Goal: Obtain resource: Download file/media

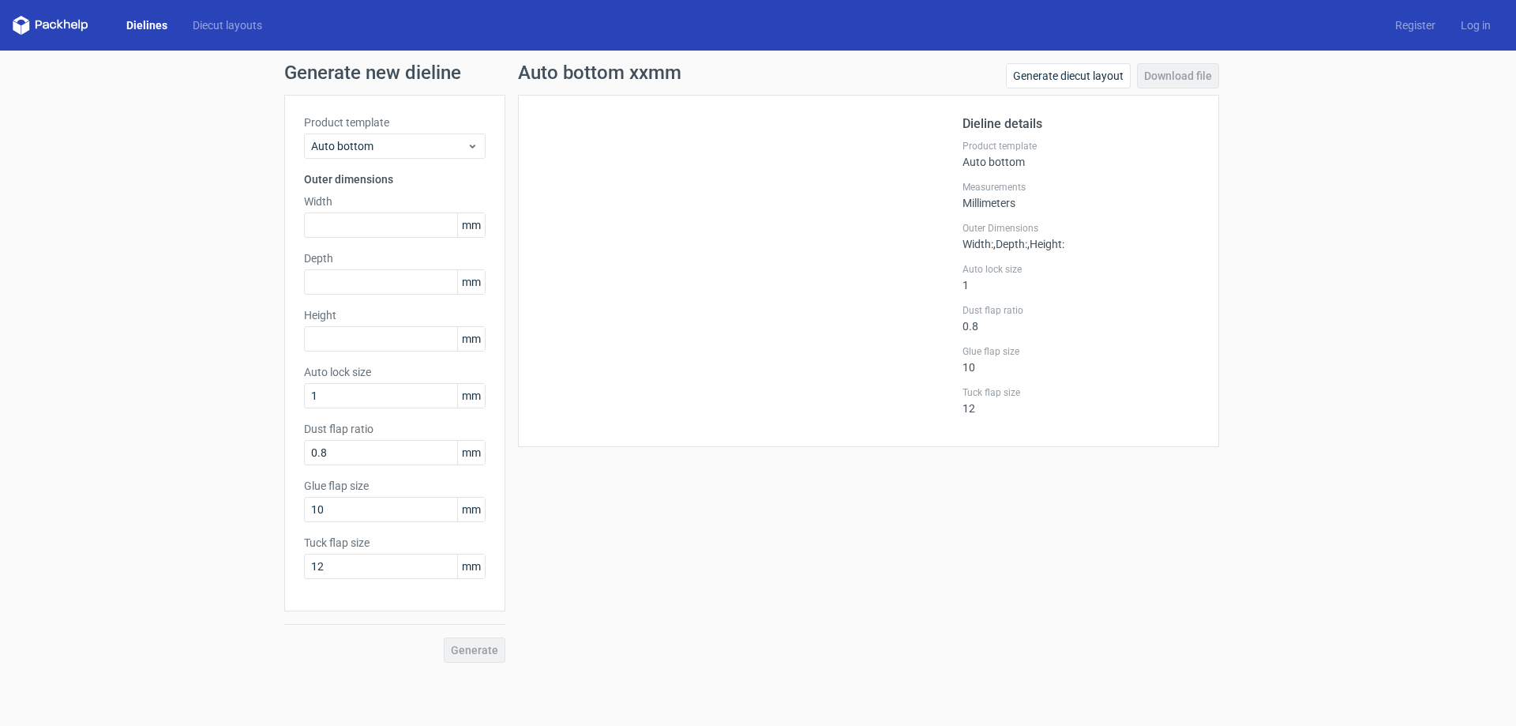
click at [139, 24] on link "Dielines" at bounding box center [147, 25] width 66 height 16
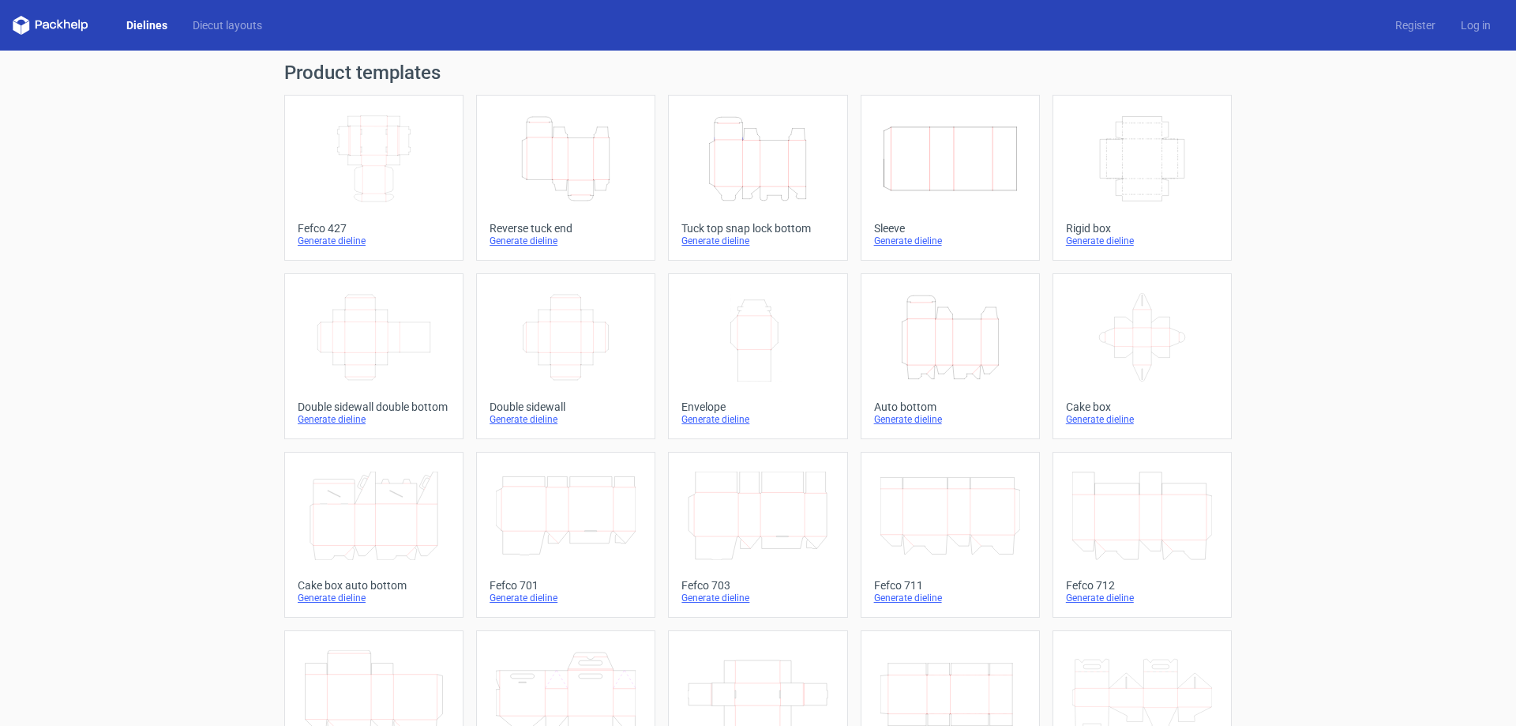
click at [957, 360] on icon "Height Depth Width" at bounding box center [950, 337] width 140 height 88
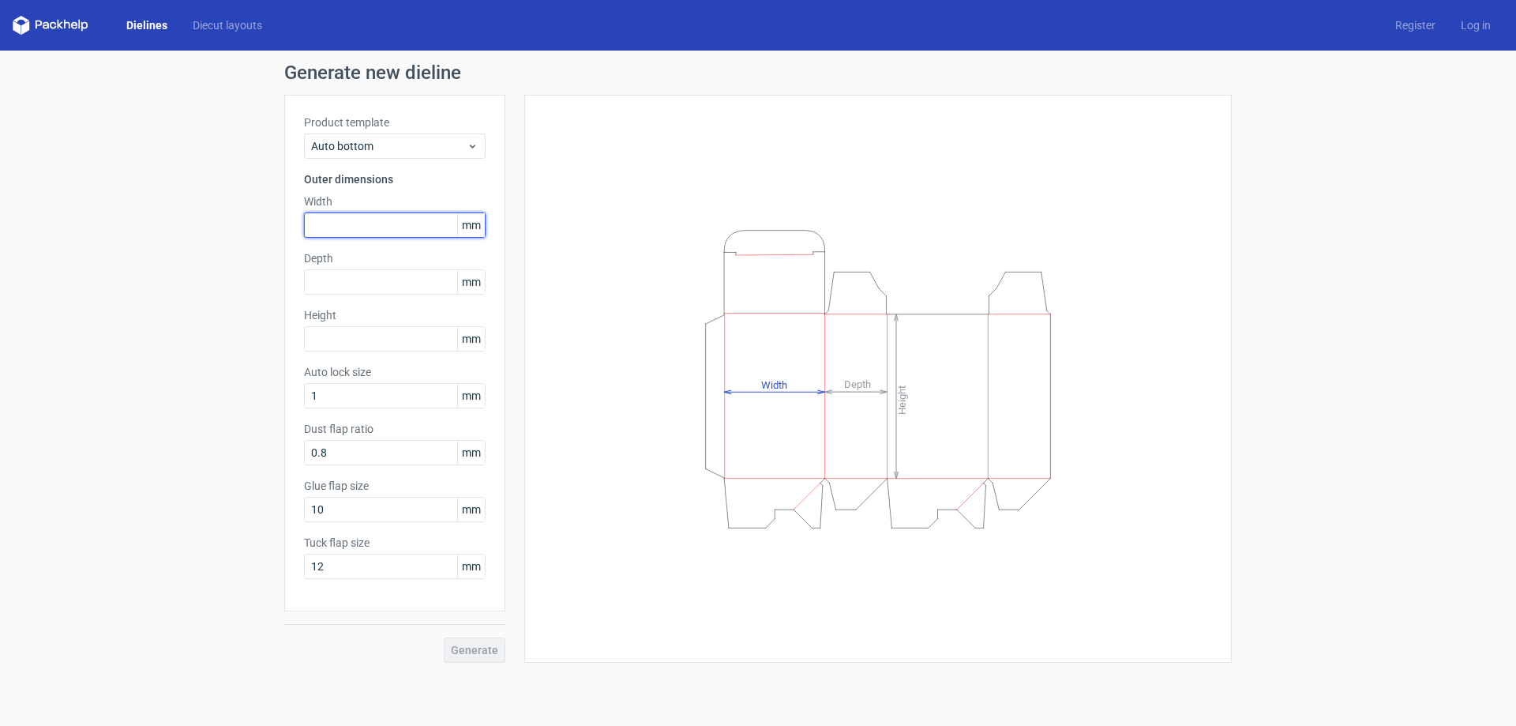
click at [347, 230] on input "text" at bounding box center [395, 224] width 182 height 25
type input "115"
click at [388, 272] on input "text" at bounding box center [395, 281] width 182 height 25
type input "170"
click at [377, 336] on input "text" at bounding box center [395, 338] width 182 height 25
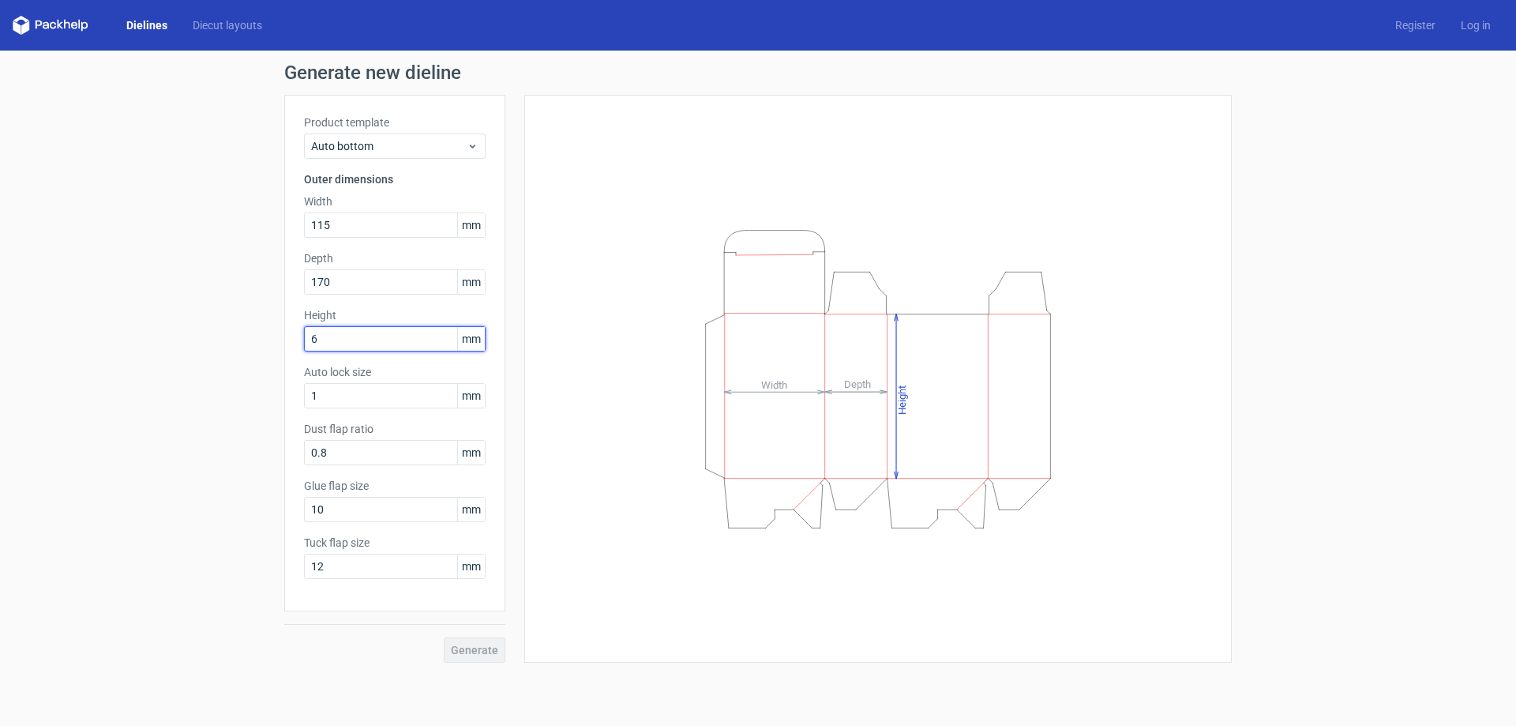
type input "60"
click at [491, 652] on span "Generate" at bounding box center [474, 649] width 47 height 11
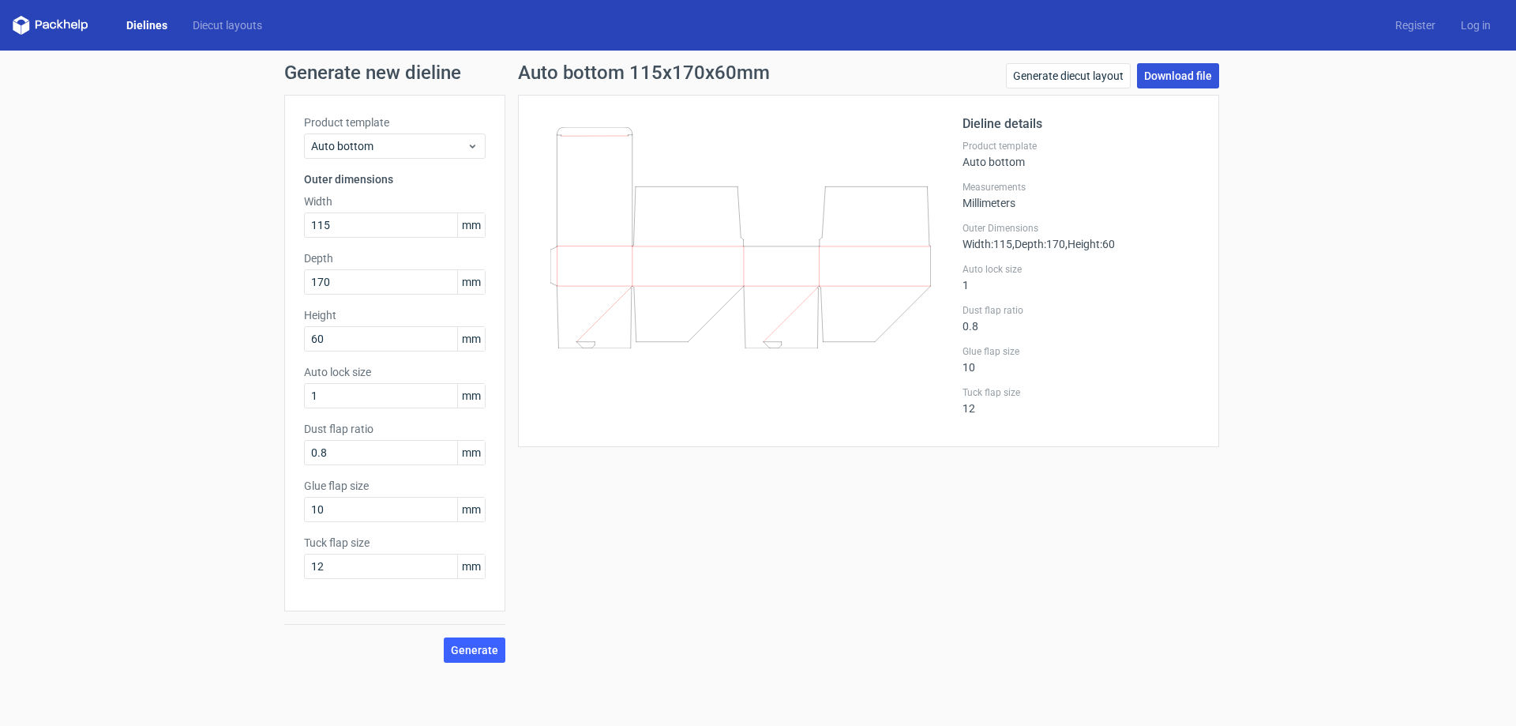
click at [1187, 79] on link "Download file" at bounding box center [1178, 75] width 82 height 25
drag, startPoint x: 354, startPoint y: 284, endPoint x: 276, endPoint y: 287, distance: 79.0
click at [304, 287] on input "170" at bounding box center [395, 281] width 182 height 25
drag, startPoint x: 335, startPoint y: 279, endPoint x: 280, endPoint y: 283, distance: 54.6
click at [304, 283] on input "448" at bounding box center [395, 281] width 182 height 25
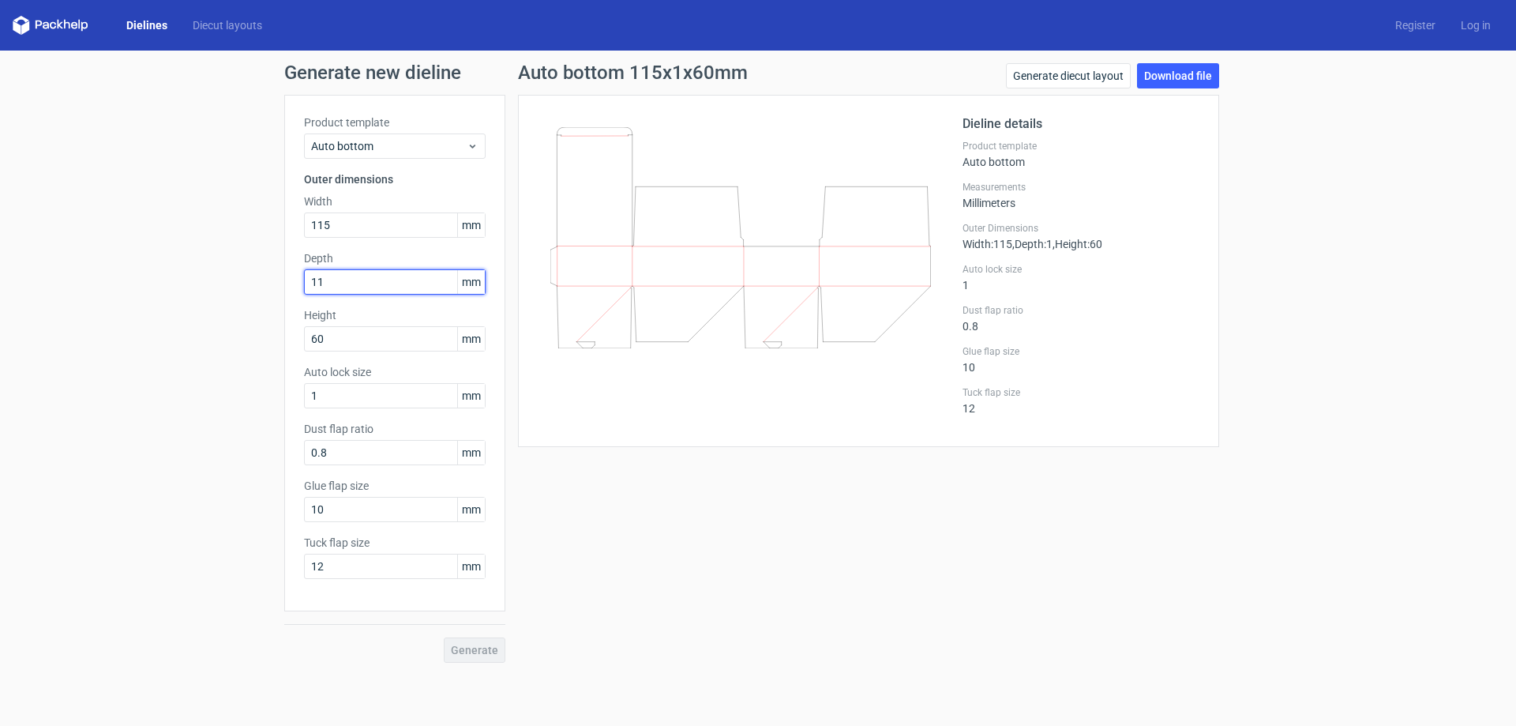
type input "115"
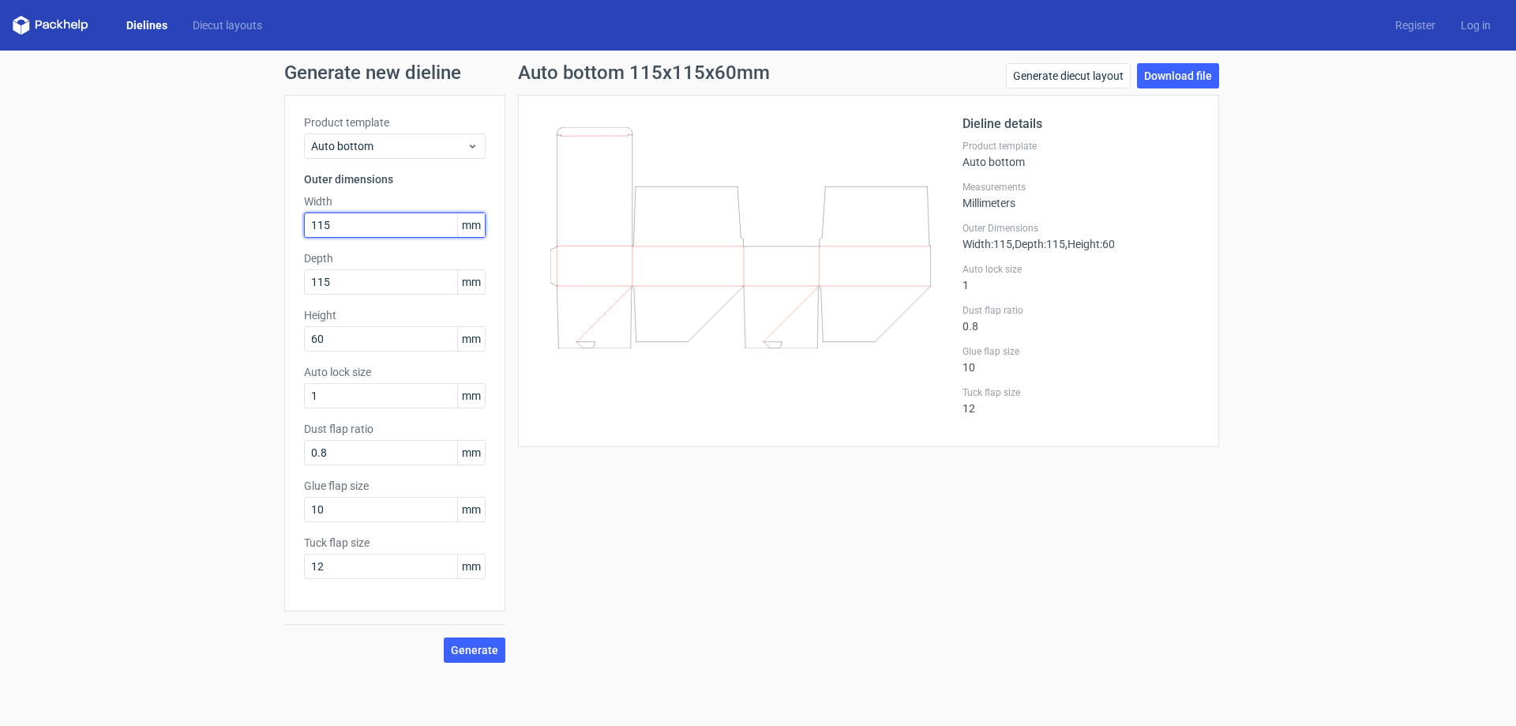
drag, startPoint x: 352, startPoint y: 226, endPoint x: 112, endPoint y: 203, distance: 241.1
click at [304, 212] on input "115" at bounding box center [395, 224] width 182 height 25
drag, startPoint x: 345, startPoint y: 226, endPoint x: 279, endPoint y: 235, distance: 67.0
click at [304, 235] on input "117" at bounding box center [395, 224] width 182 height 25
drag, startPoint x: 324, startPoint y: 224, endPoint x: 285, endPoint y: 231, distance: 39.2
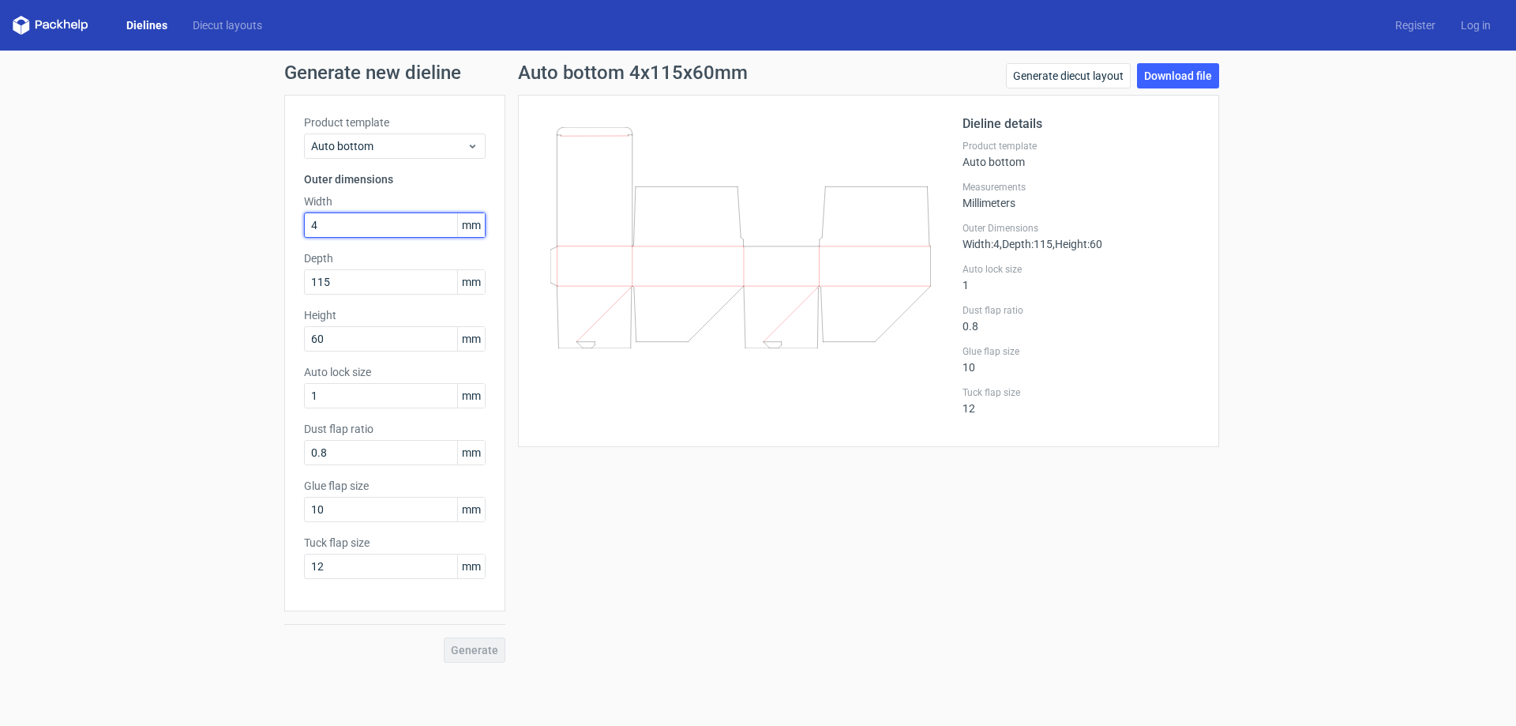
click at [304, 226] on input "4" at bounding box center [395, 224] width 182 height 25
type input "170"
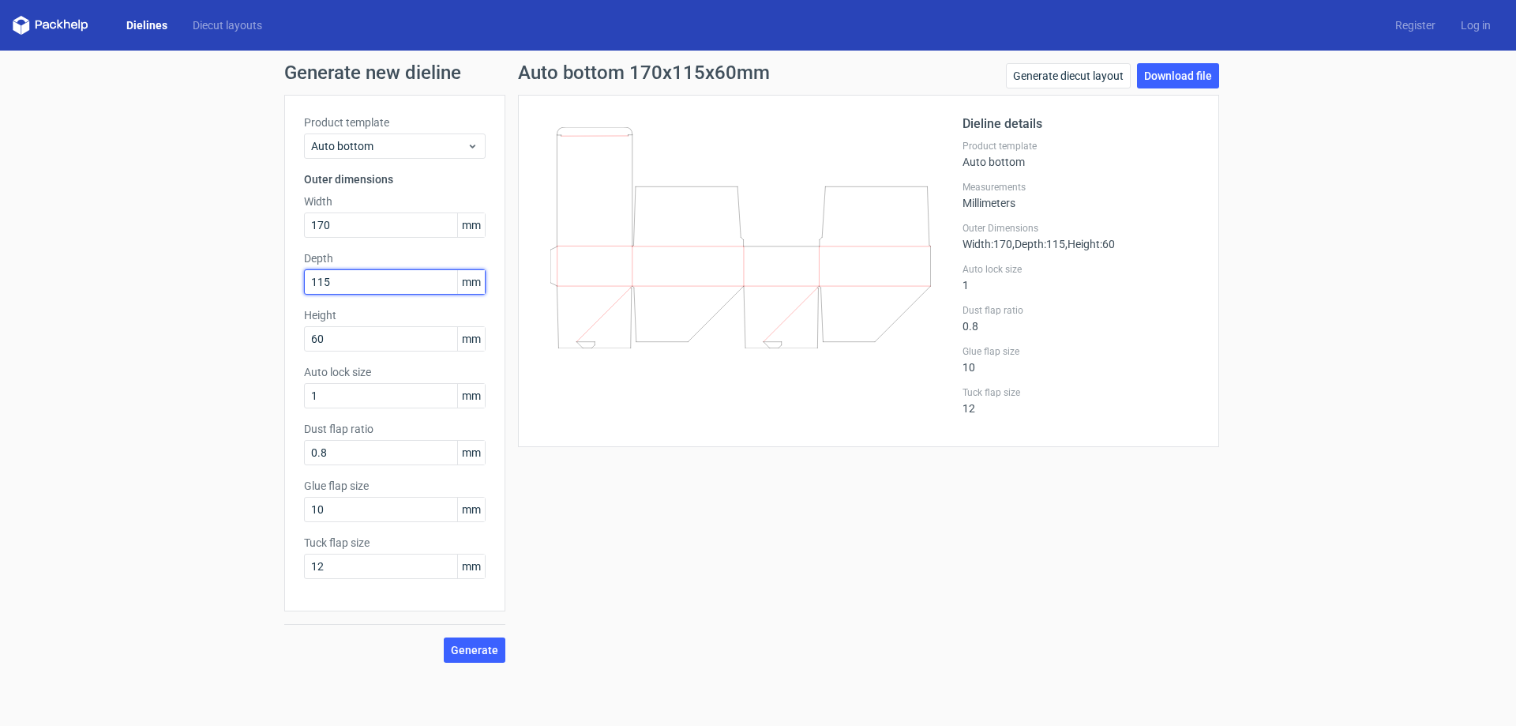
click at [345, 287] on input "115" at bounding box center [395, 281] width 182 height 25
click at [483, 651] on span "Generate" at bounding box center [474, 649] width 47 height 11
click at [1177, 81] on link "Download file" at bounding box center [1178, 75] width 82 height 25
